Goal: Transaction & Acquisition: Purchase product/service

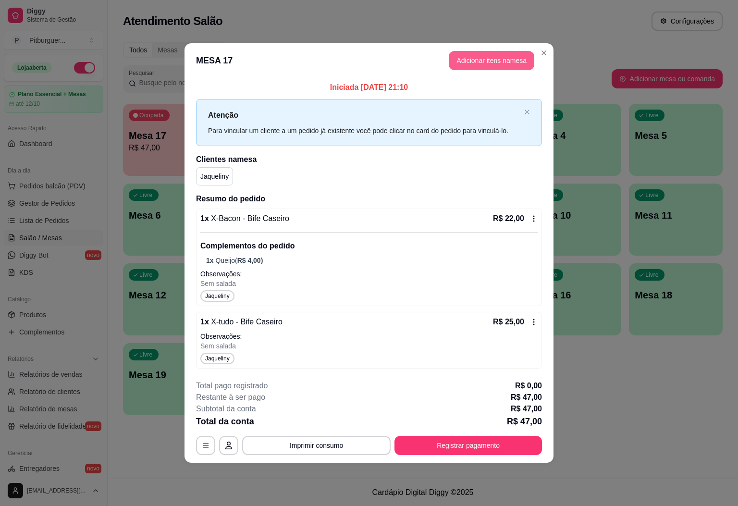
click at [490, 62] on button "Adicionar itens na mesa" at bounding box center [491, 60] width 85 height 19
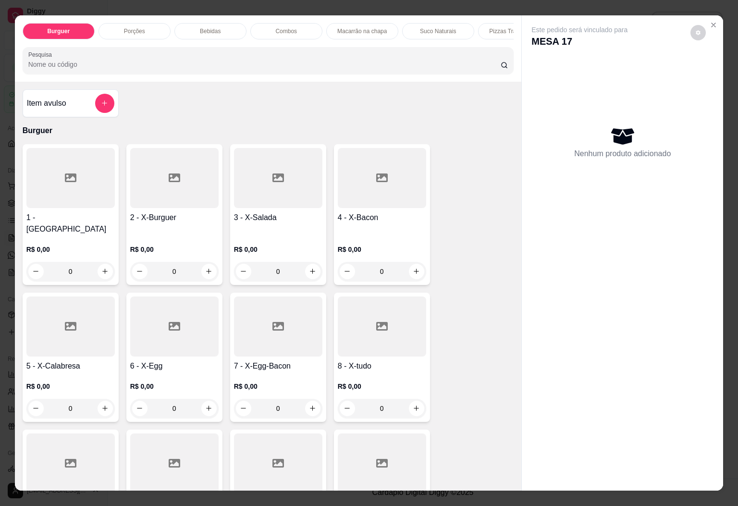
click at [191, 23] on div "Bebidas" at bounding box center [210, 31] width 72 height 16
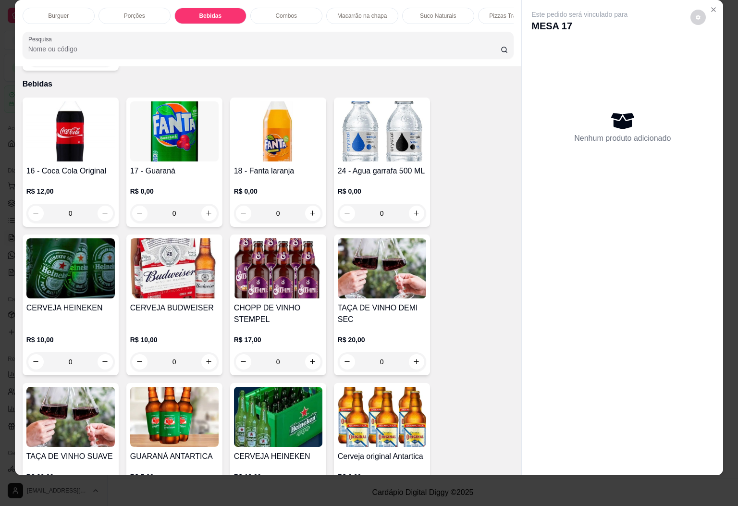
click at [251, 132] on img at bounding box center [278, 131] width 88 height 60
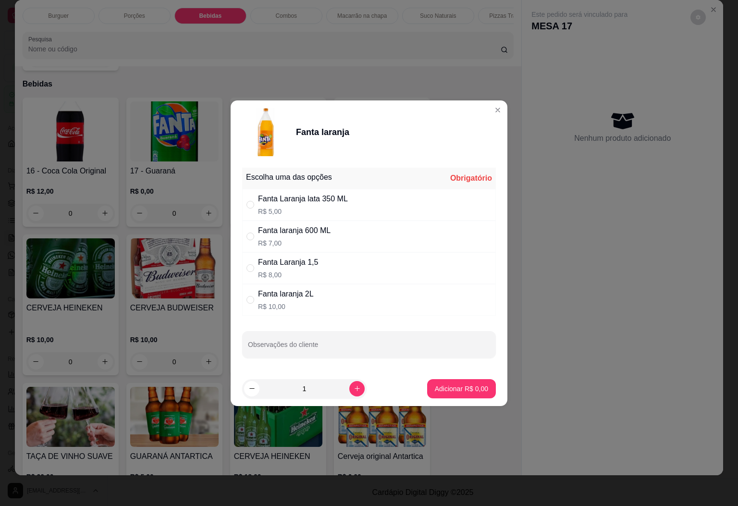
click at [303, 247] on p "R$ 7,00" at bounding box center [294, 243] width 73 height 10
radio input "true"
click at [441, 392] on p "Adicionar R$ 7,00" at bounding box center [461, 388] width 52 height 9
type input "1"
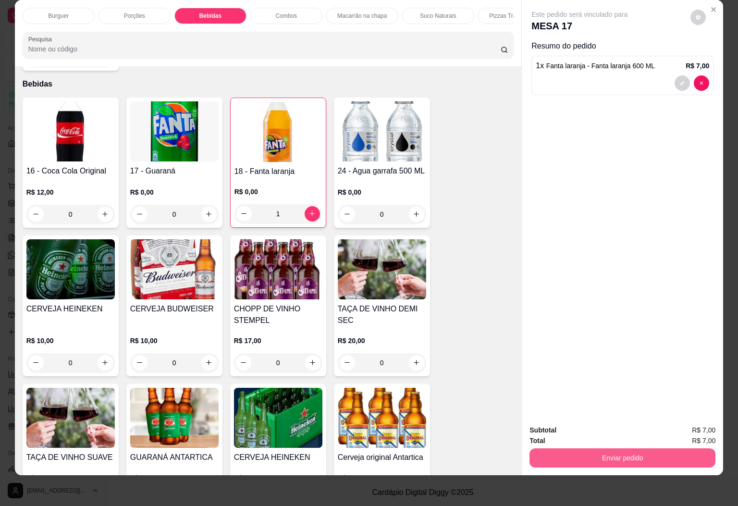
click at [620, 448] on button "Enviar pedido" at bounding box center [622, 457] width 186 height 19
click at [672, 418] on button "Enviar pedido" at bounding box center [688, 423] width 54 height 18
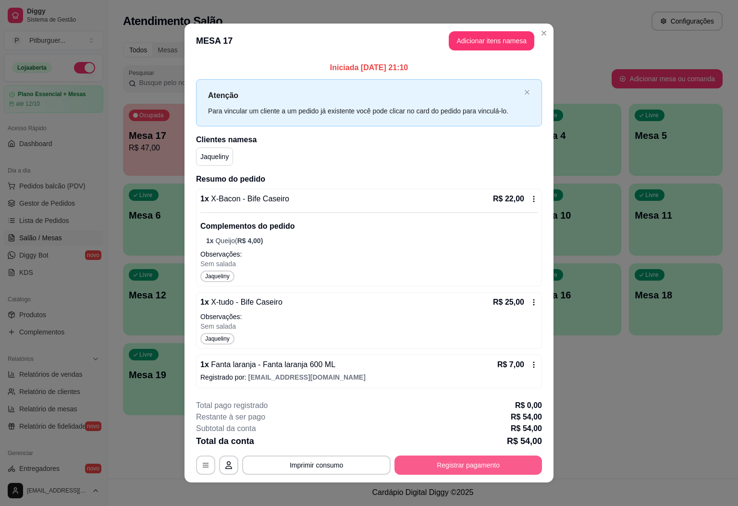
click at [478, 461] on button "Registrar pagamento" at bounding box center [467, 464] width 147 height 19
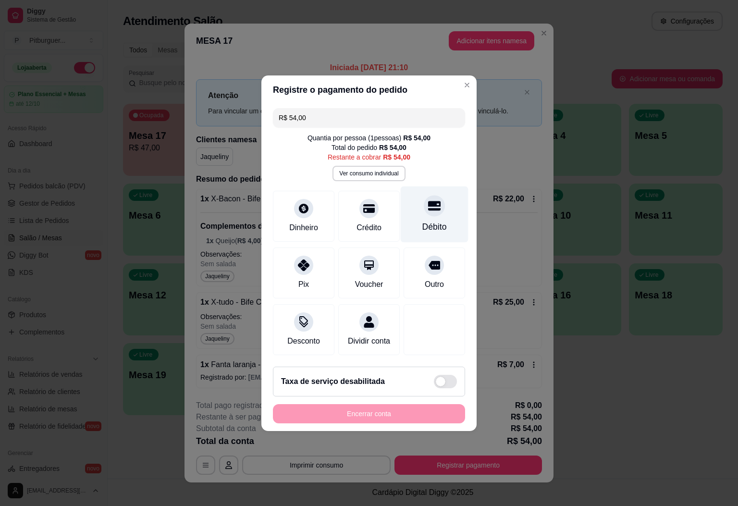
click at [428, 201] on icon at bounding box center [434, 206] width 12 height 10
type input "R$ 0,00"
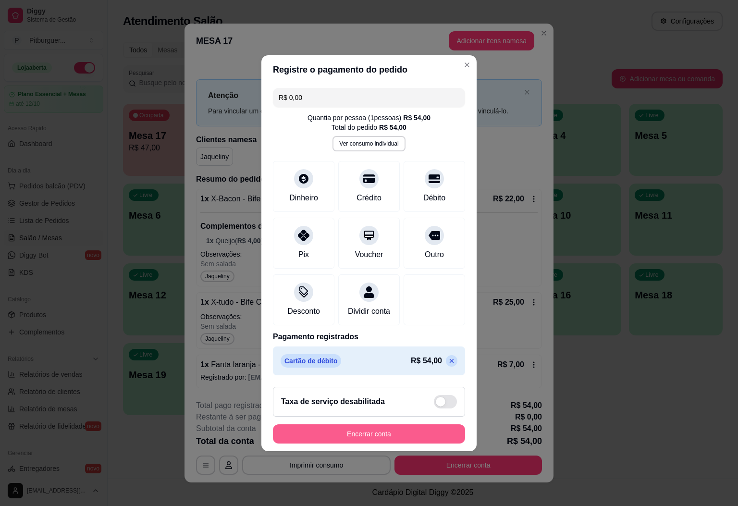
click at [347, 437] on button "Encerrar conta" at bounding box center [369, 433] width 192 height 19
